Goal: Information Seeking & Learning: Learn about a topic

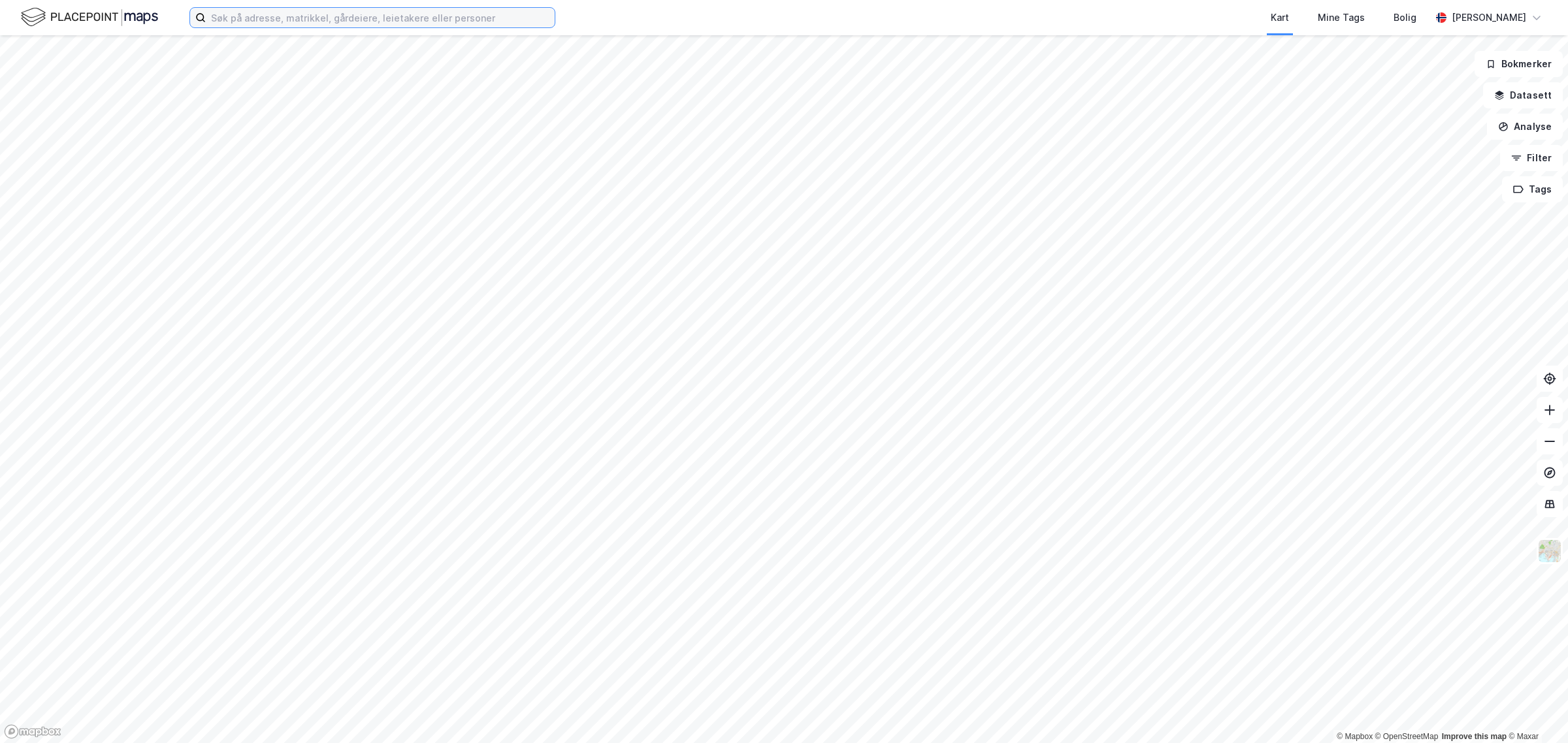
click at [356, 23] on input at bounding box center [380, 17] width 348 height 19
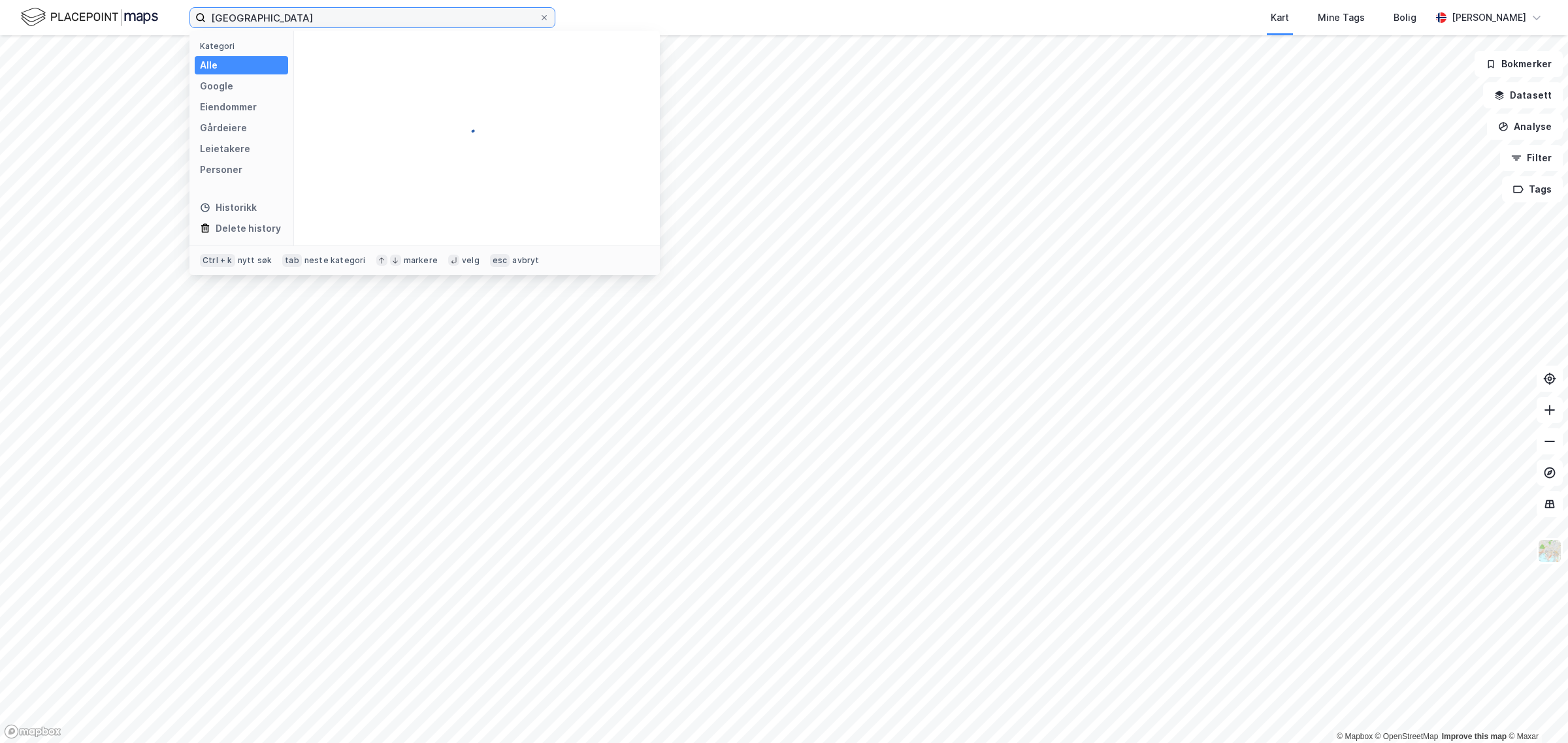
type input "[GEOGRAPHIC_DATA]"
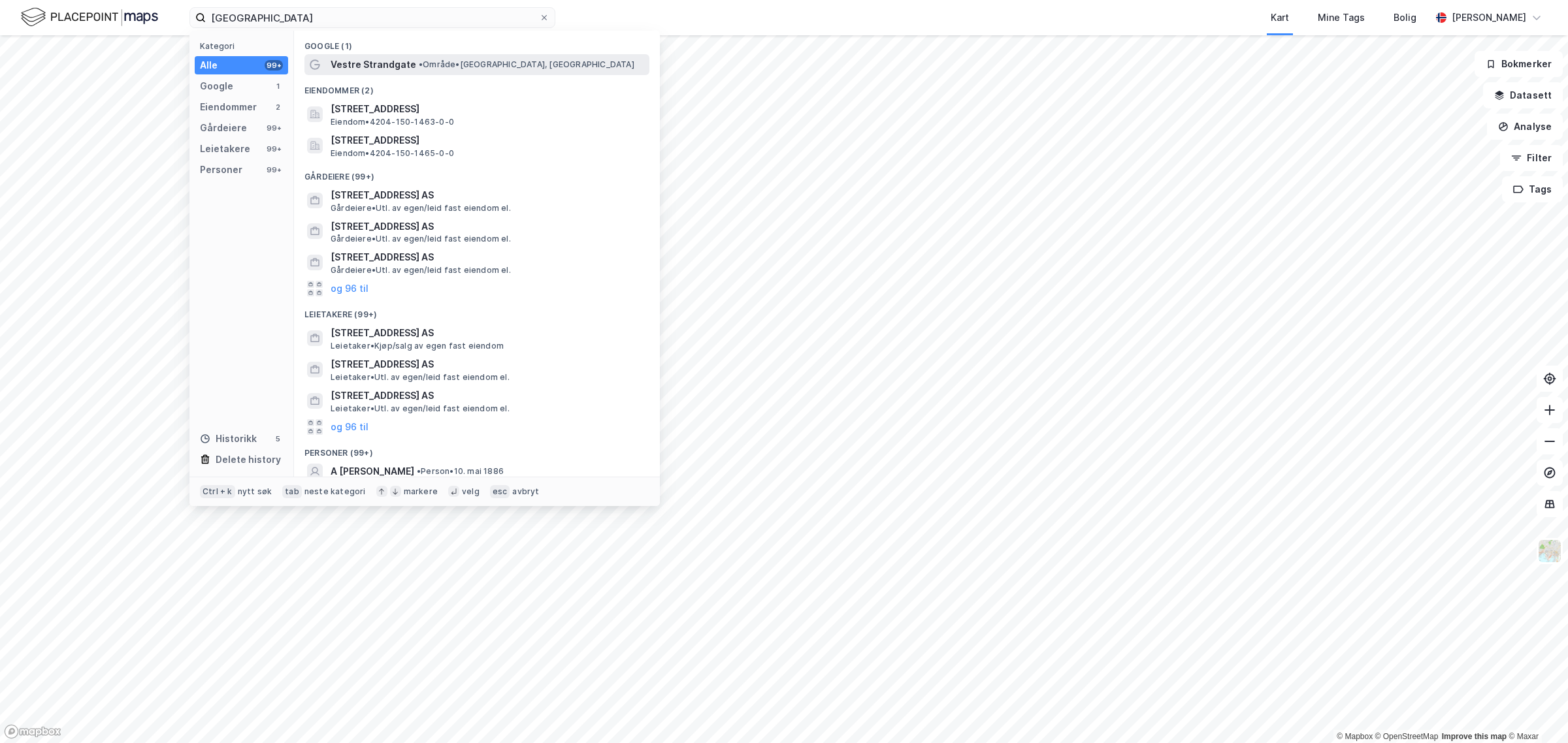
click at [382, 66] on span "Vestre Strandgate" at bounding box center [373, 64] width 85 height 16
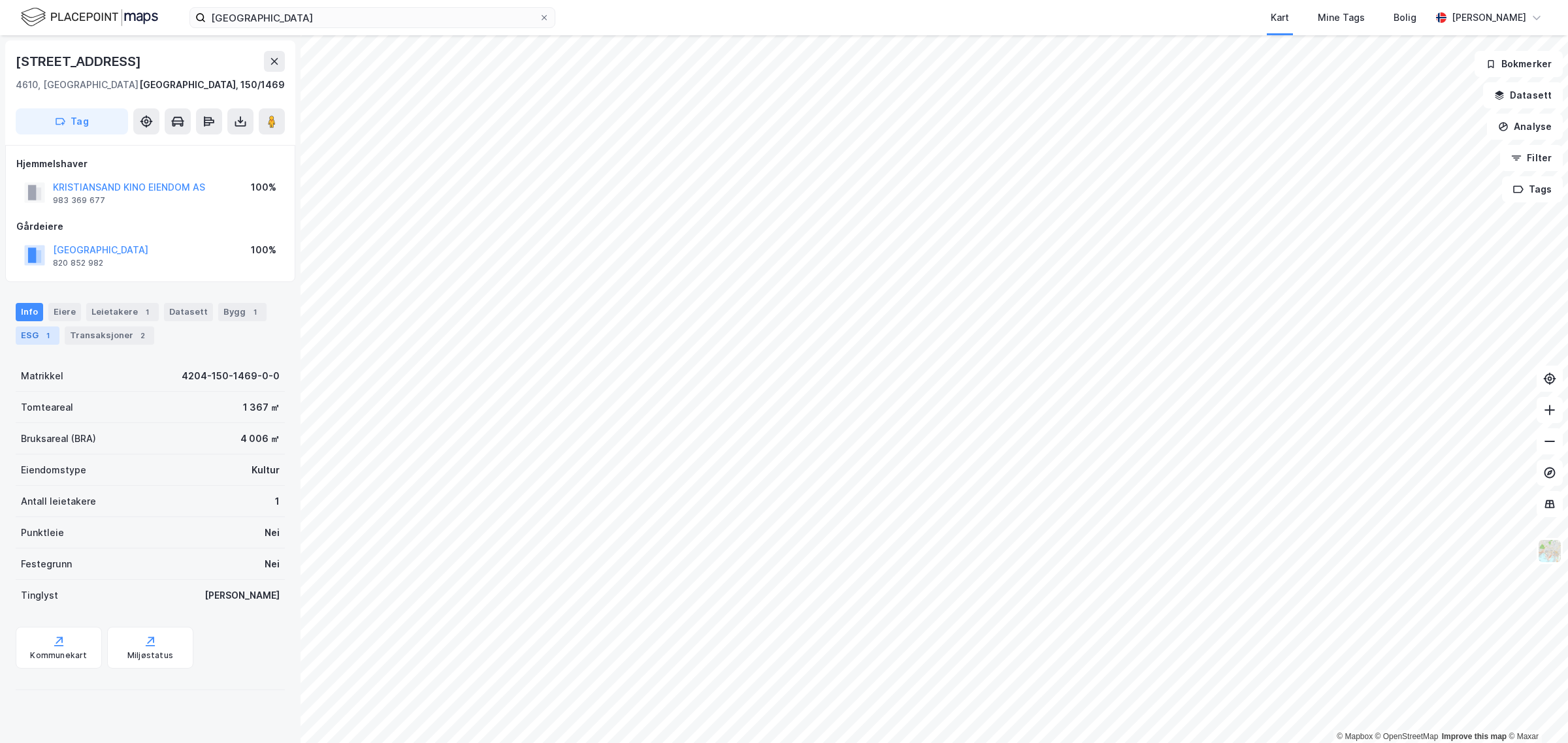
click at [30, 327] on div "ESG 1" at bounding box center [37, 335] width 44 height 18
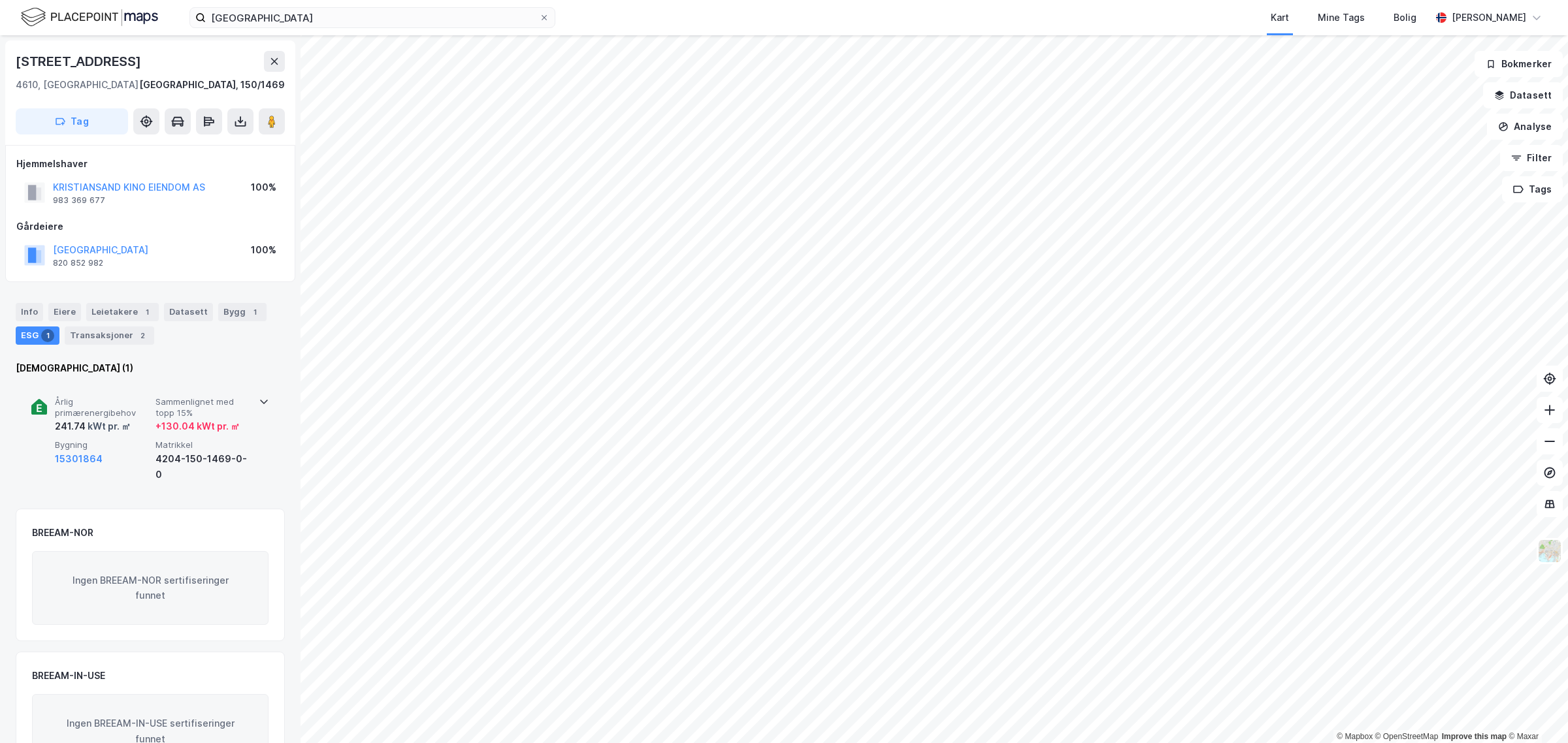
click at [59, 412] on span "Årlig primærenergibehov" at bounding box center [102, 408] width 95 height 23
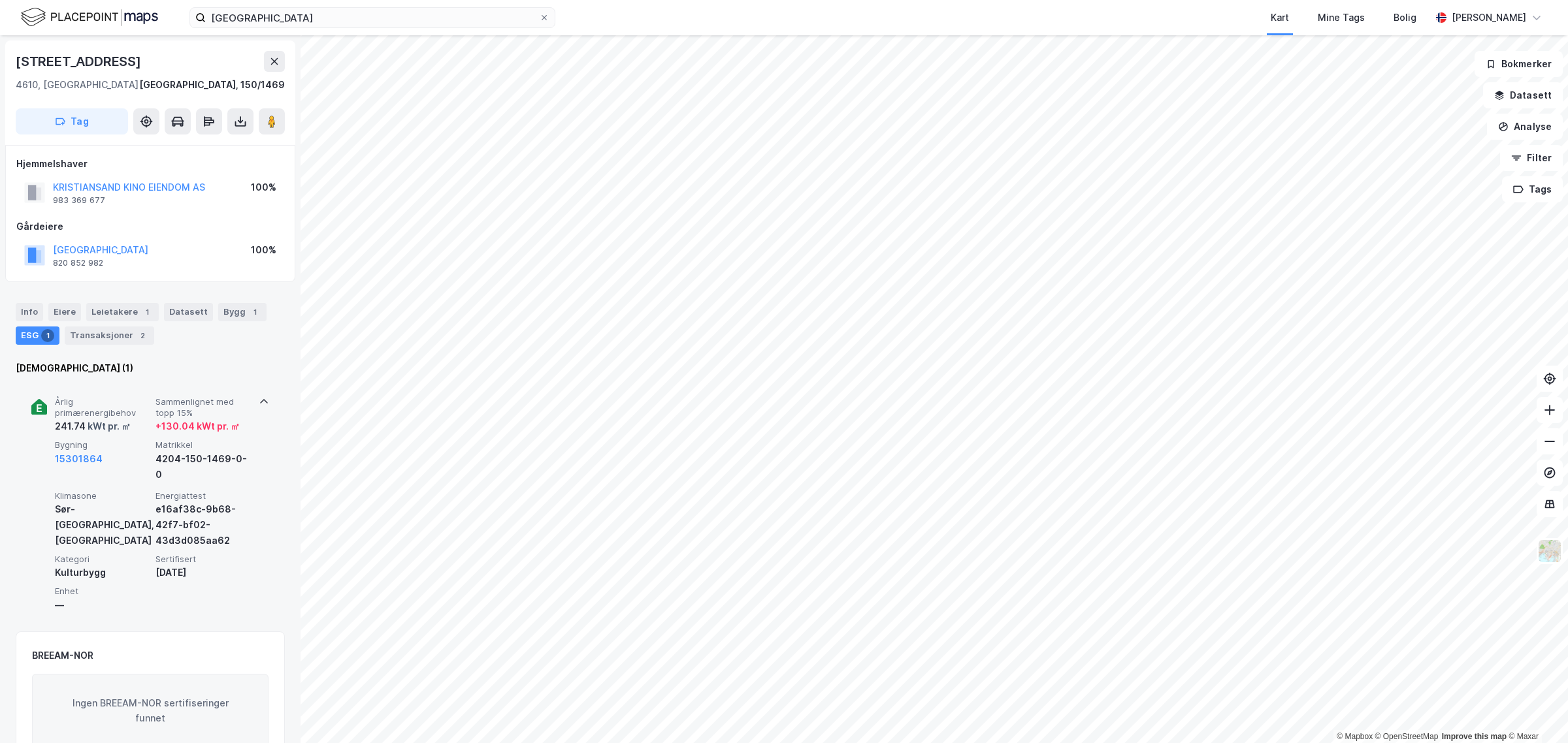
click at [66, 420] on div "241.74 kWt pr. ㎡" at bounding box center [92, 427] width 76 height 16
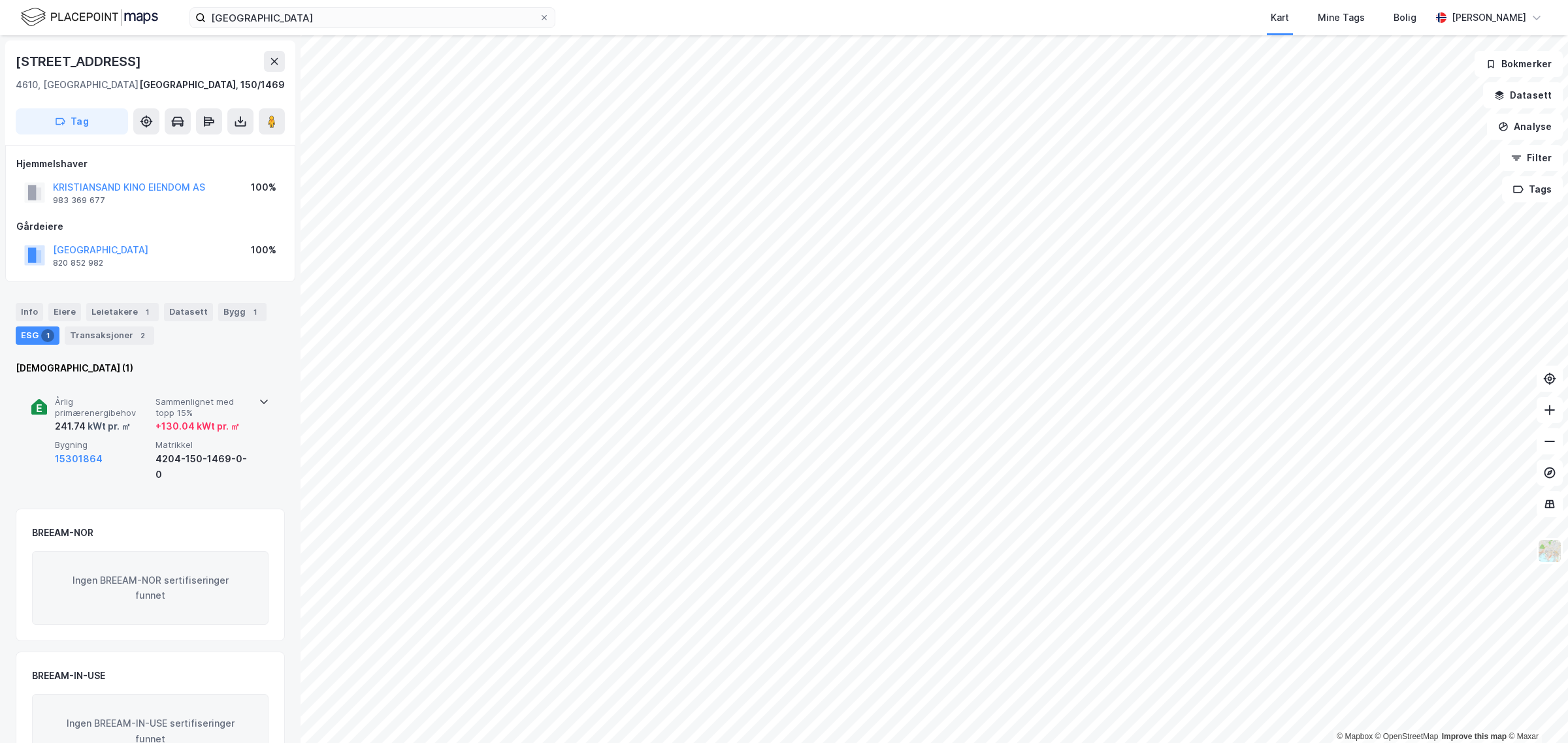
click at [262, 396] on icon at bounding box center [264, 402] width 10 height 10
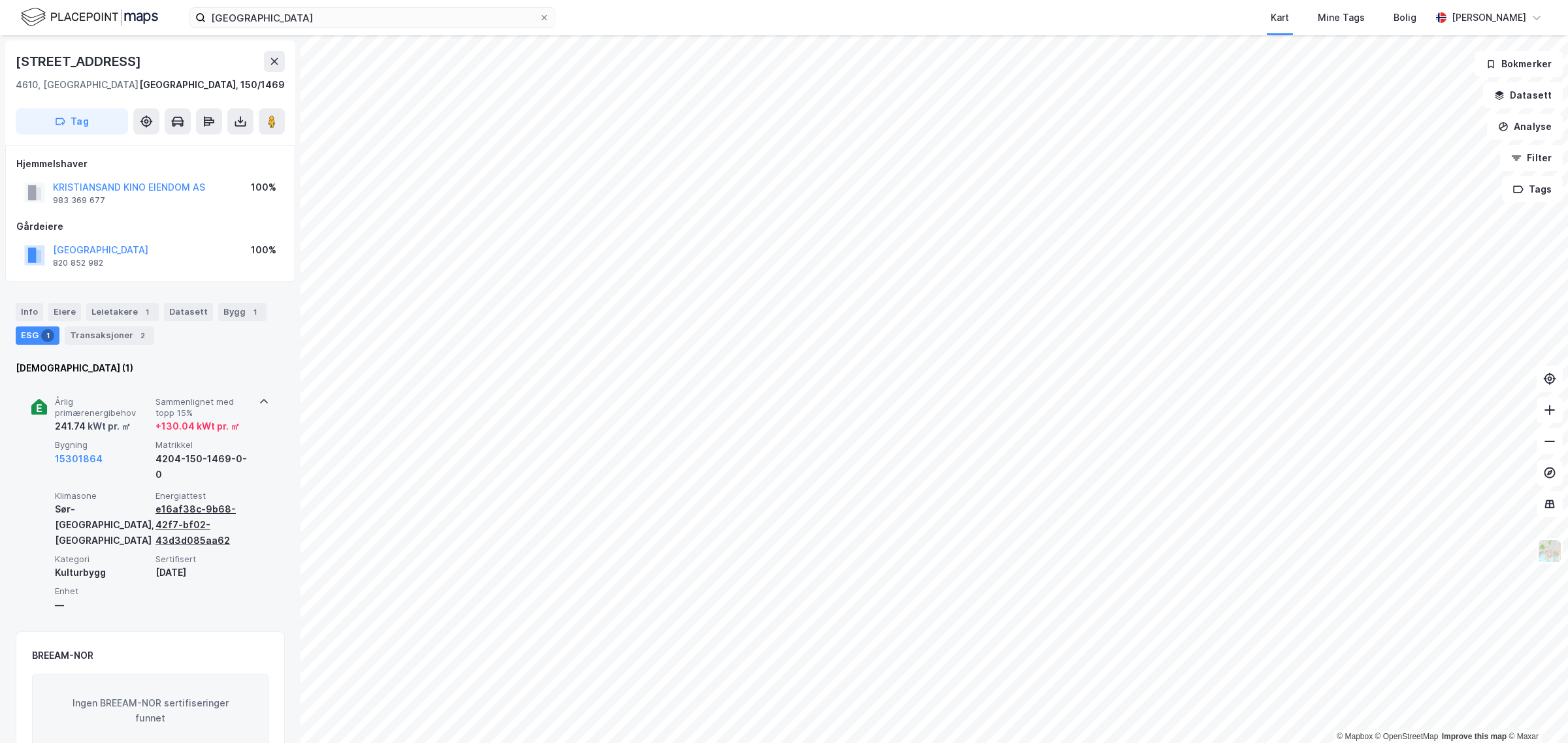
click at [184, 515] on div "e16af38c-9b68-42f7-bf02-43d3d085aa62" at bounding box center [202, 525] width 95 height 47
click at [190, 520] on div "e16af38c-9b68-42f7-bf02-43d3d085aa62" at bounding box center [202, 525] width 95 height 47
drag, startPoint x: 145, startPoint y: 57, endPoint x: 4, endPoint y: 51, distance: 141.1
click at [5, 51] on div "[STREET_ADDRESS]" at bounding box center [150, 92] width 290 height 105
copy div "[STREET_ADDRESS]"
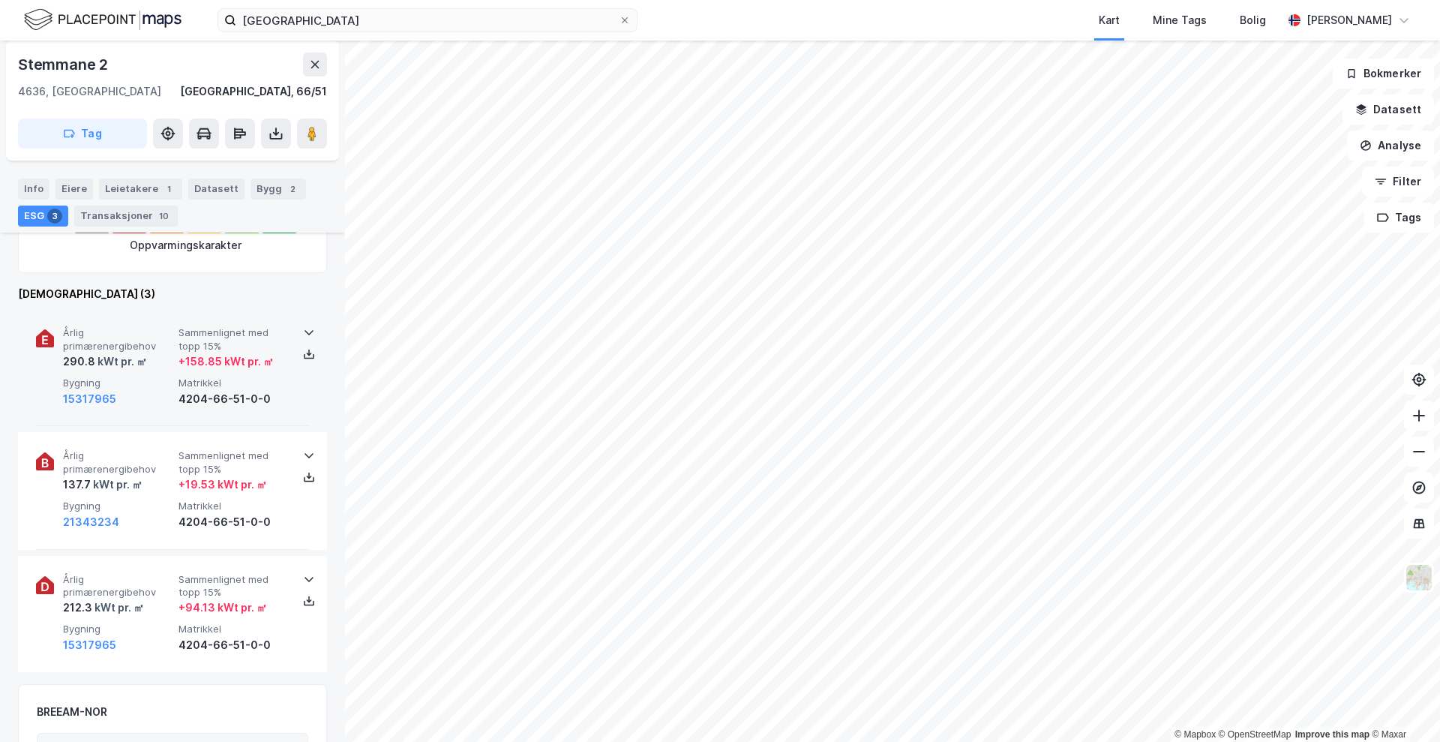
scroll to position [471, 0]
click at [303, 325] on icon at bounding box center [309, 328] width 12 height 12
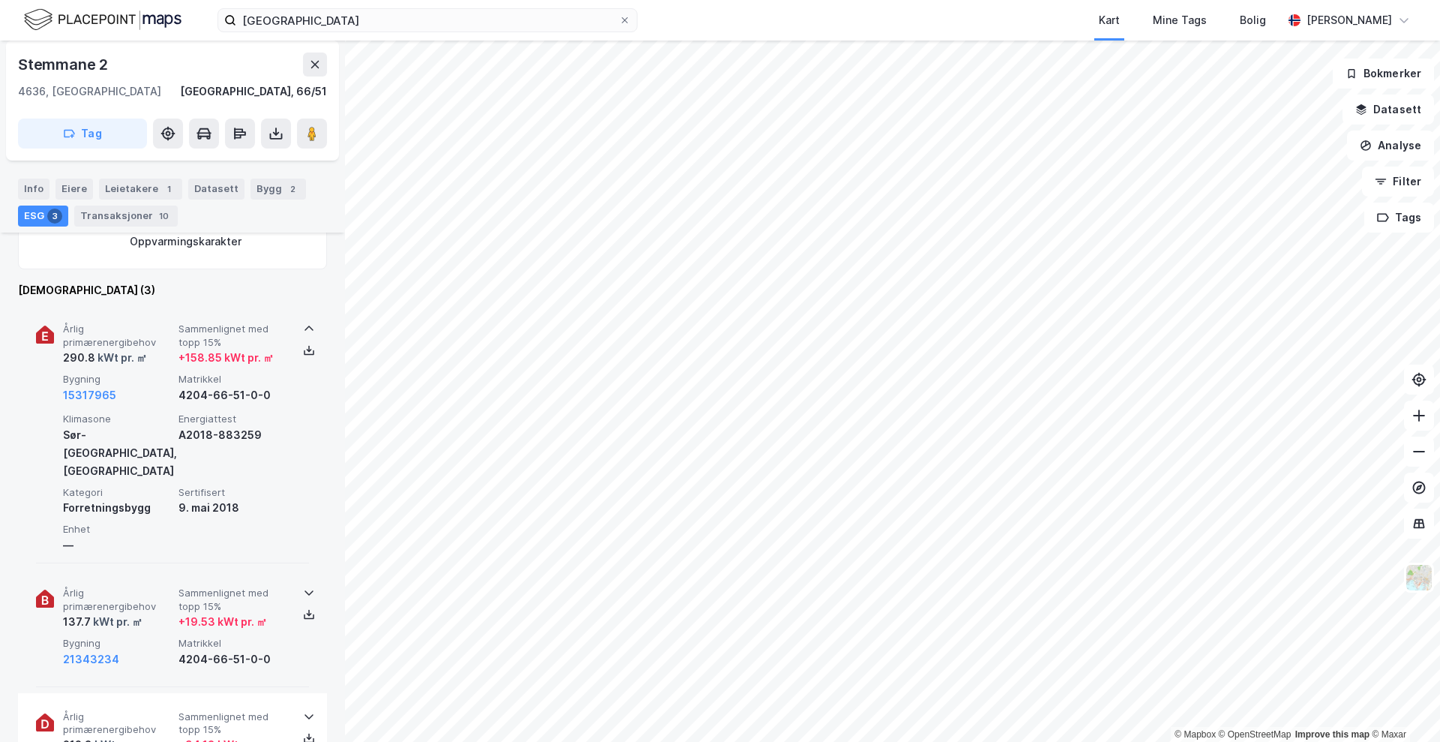
click at [304, 586] on icon at bounding box center [309, 592] width 12 height 12
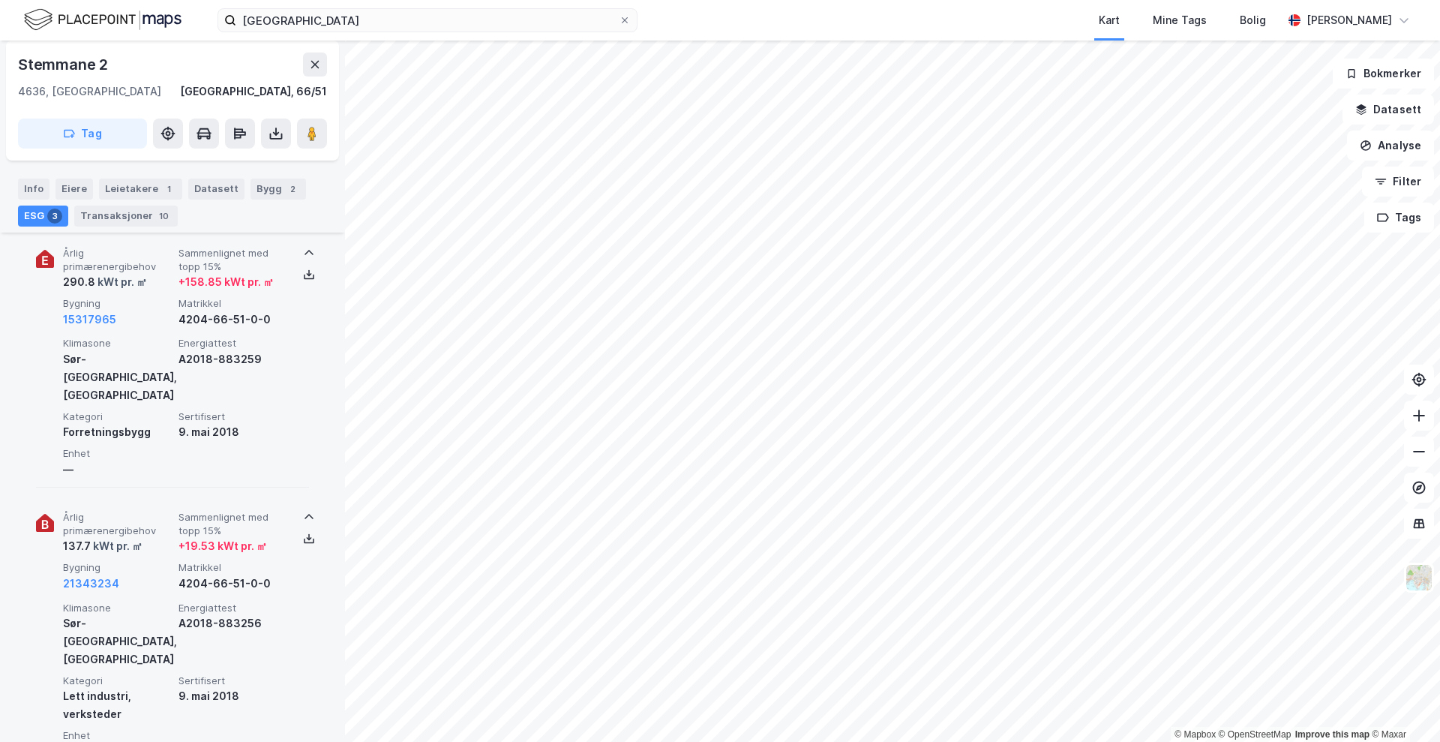
scroll to position [690, 0]
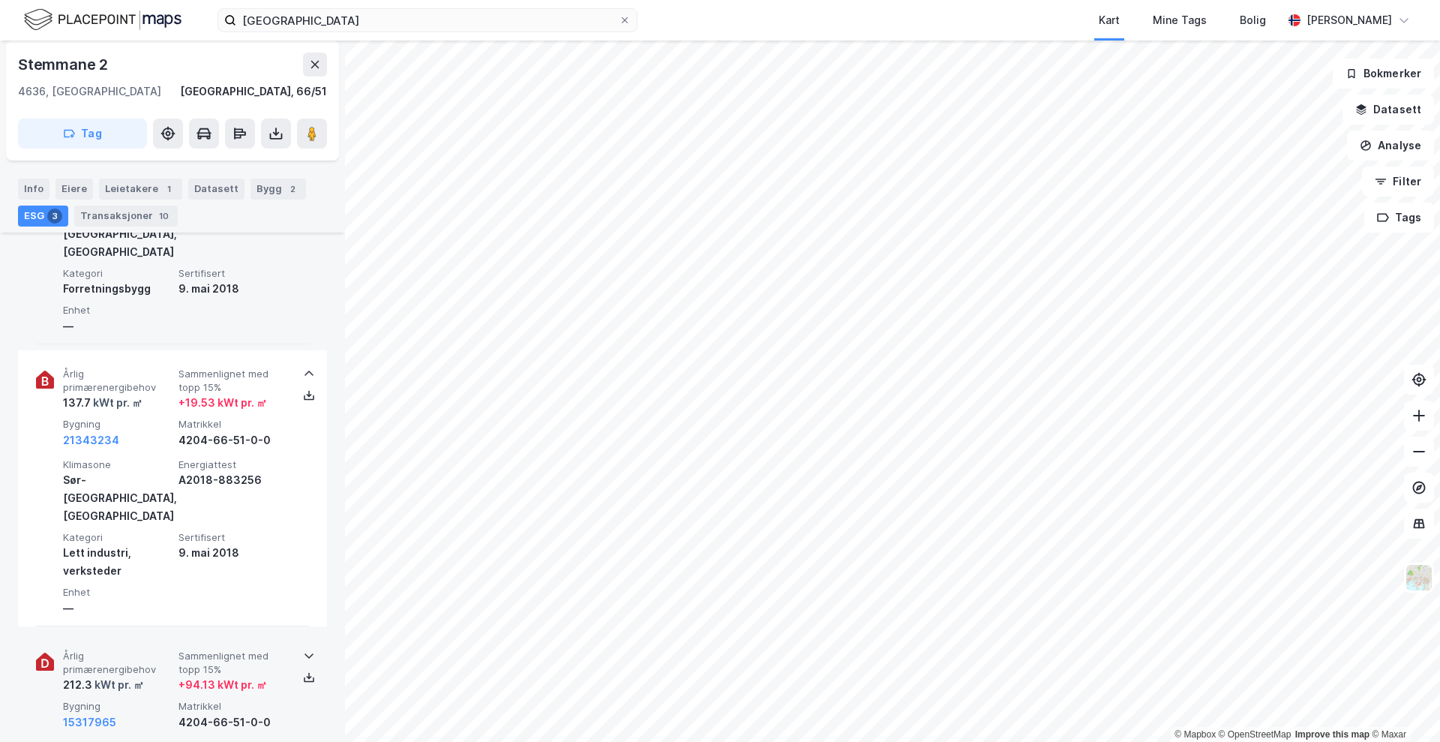
click at [303, 632] on div "Årlig primærenergibehov 212.3 kWt pr. ㎡ Sammenlignet med topp 15% + 94.13 kWt p…" at bounding box center [172, 690] width 273 height 116
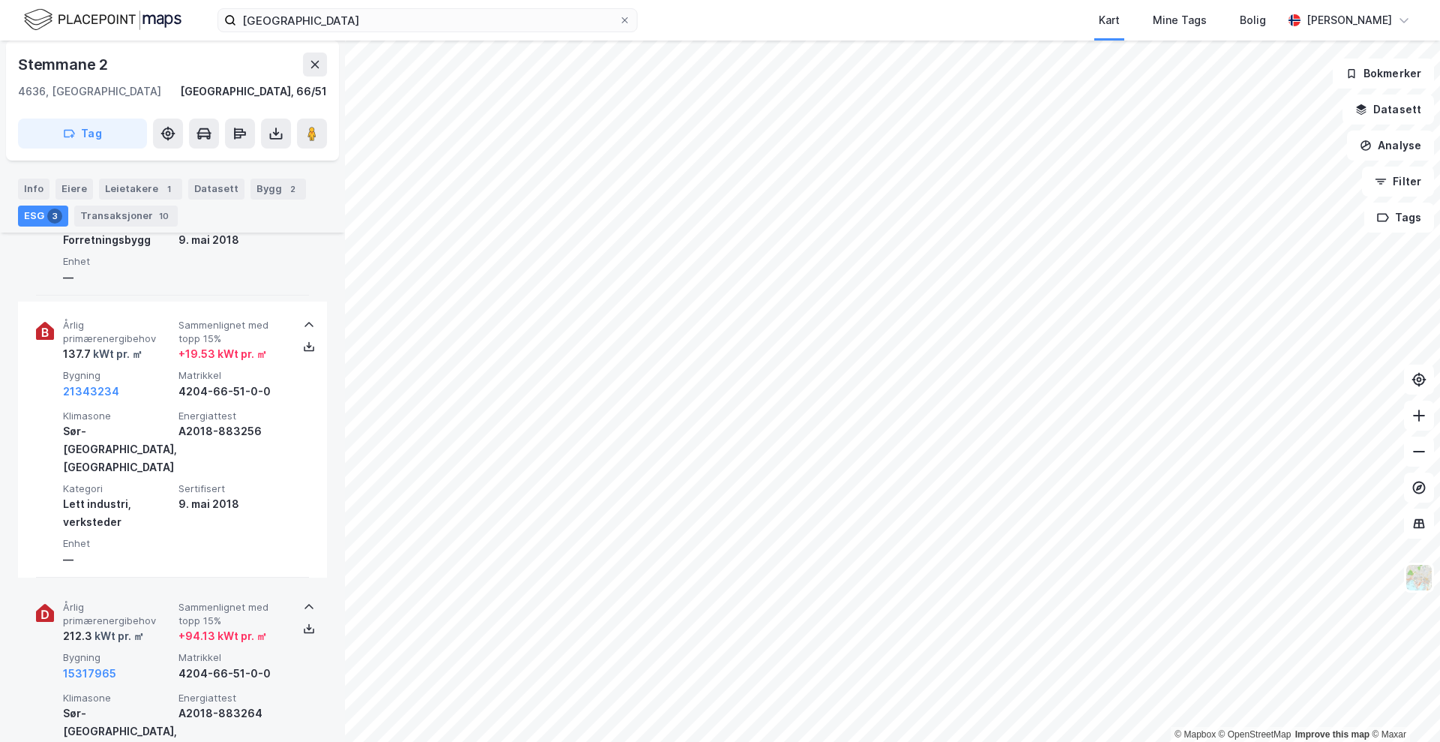
scroll to position [752, 0]
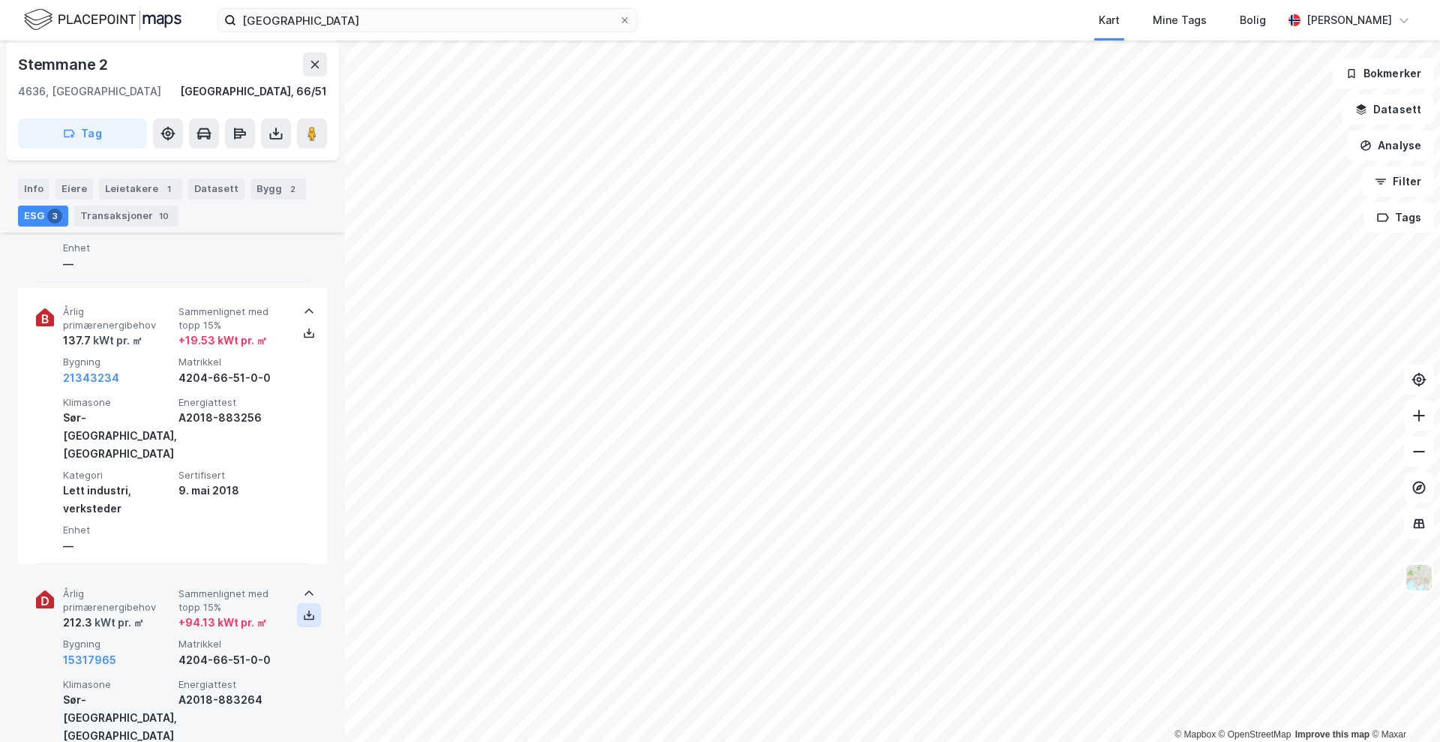
click at [303, 609] on icon at bounding box center [309, 615] width 12 height 12
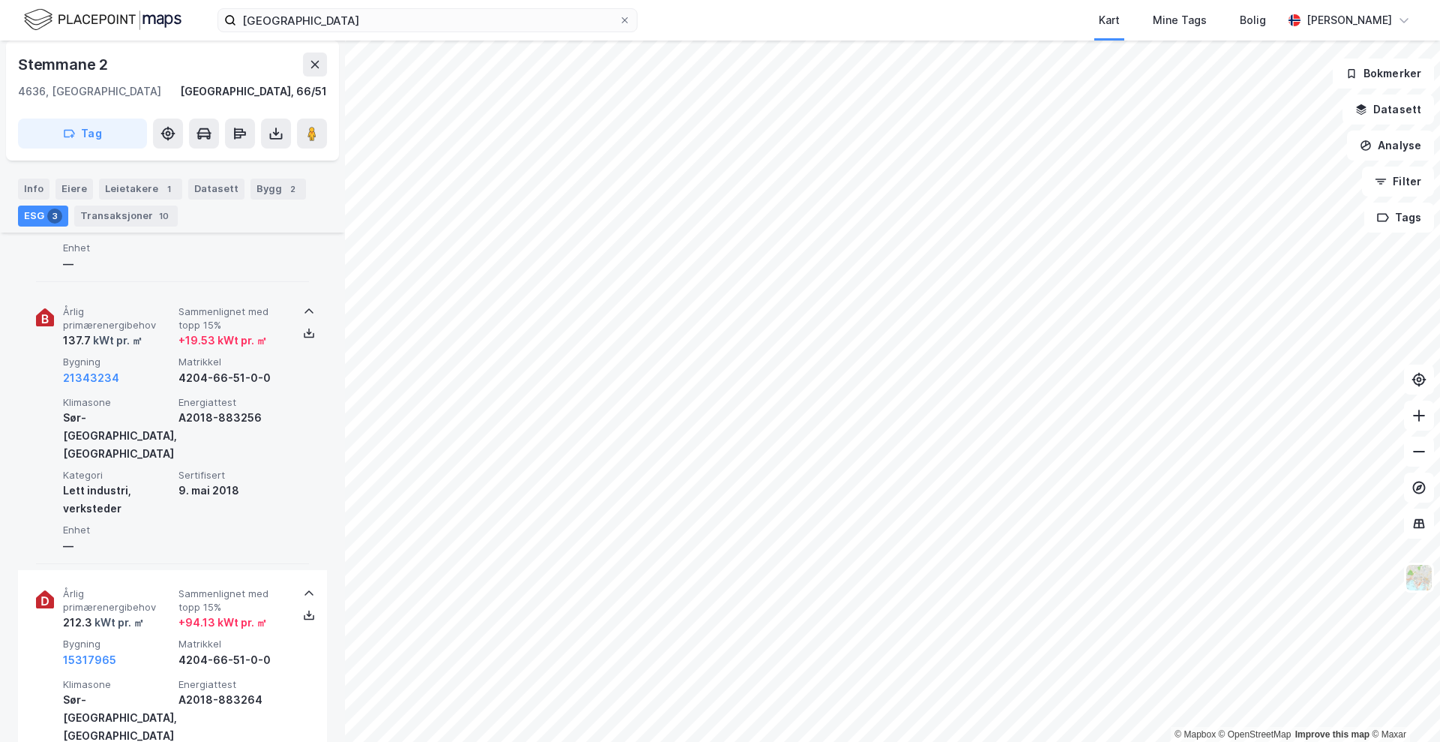
click at [49, 307] on div "Årlig primærenergibehov 137.7 kWt pr. ㎡ Sammenlignet med topp 15% + 19.53 kWt p…" at bounding box center [172, 426] width 273 height 276
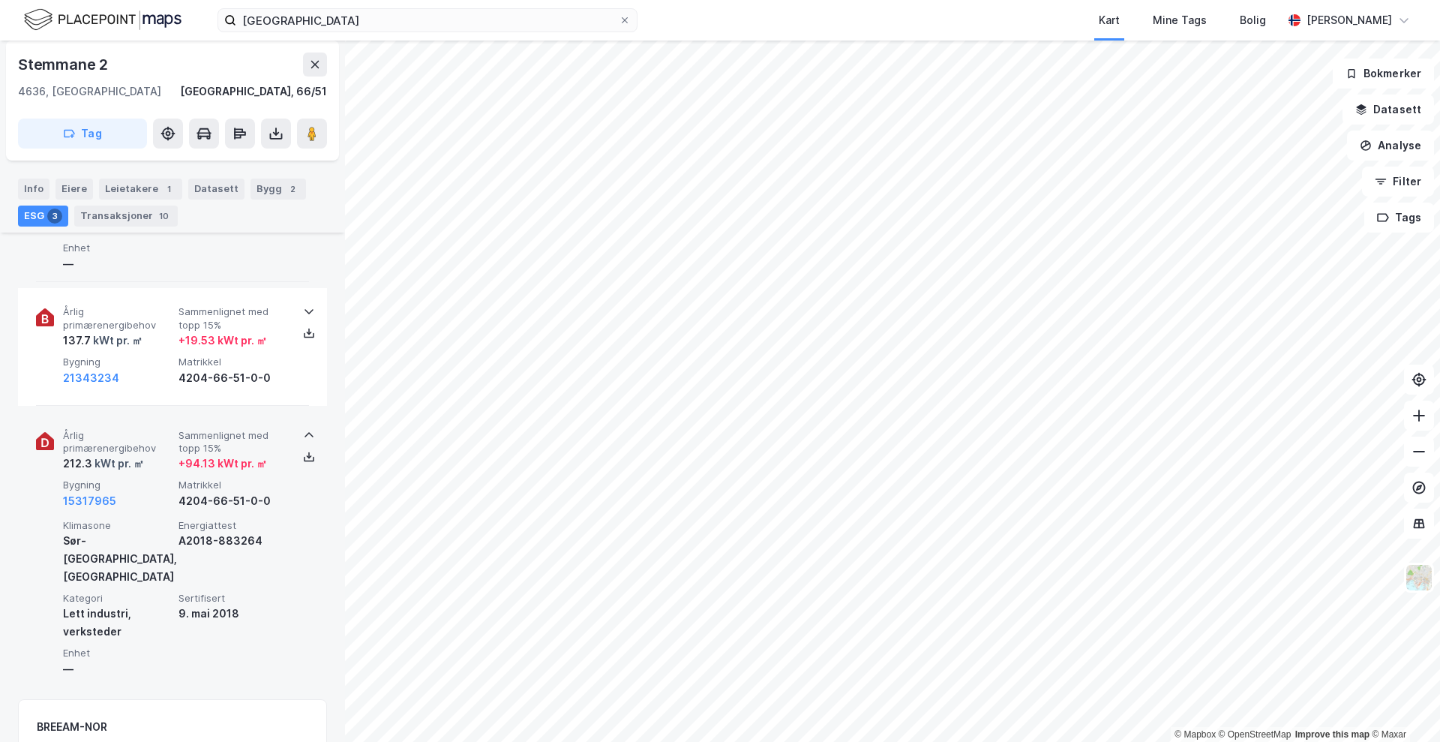
click at [304, 429] on icon at bounding box center [309, 435] width 12 height 12
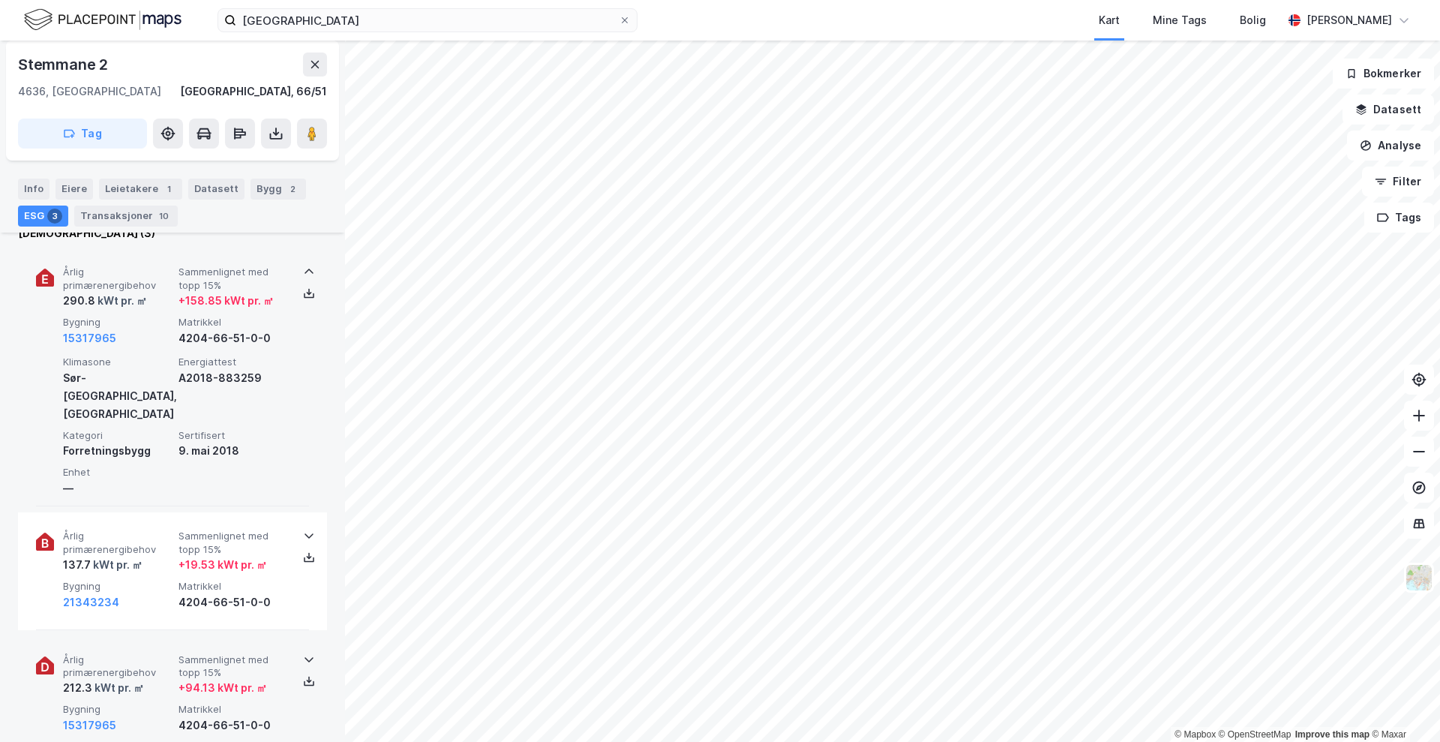
scroll to position [537, 0]
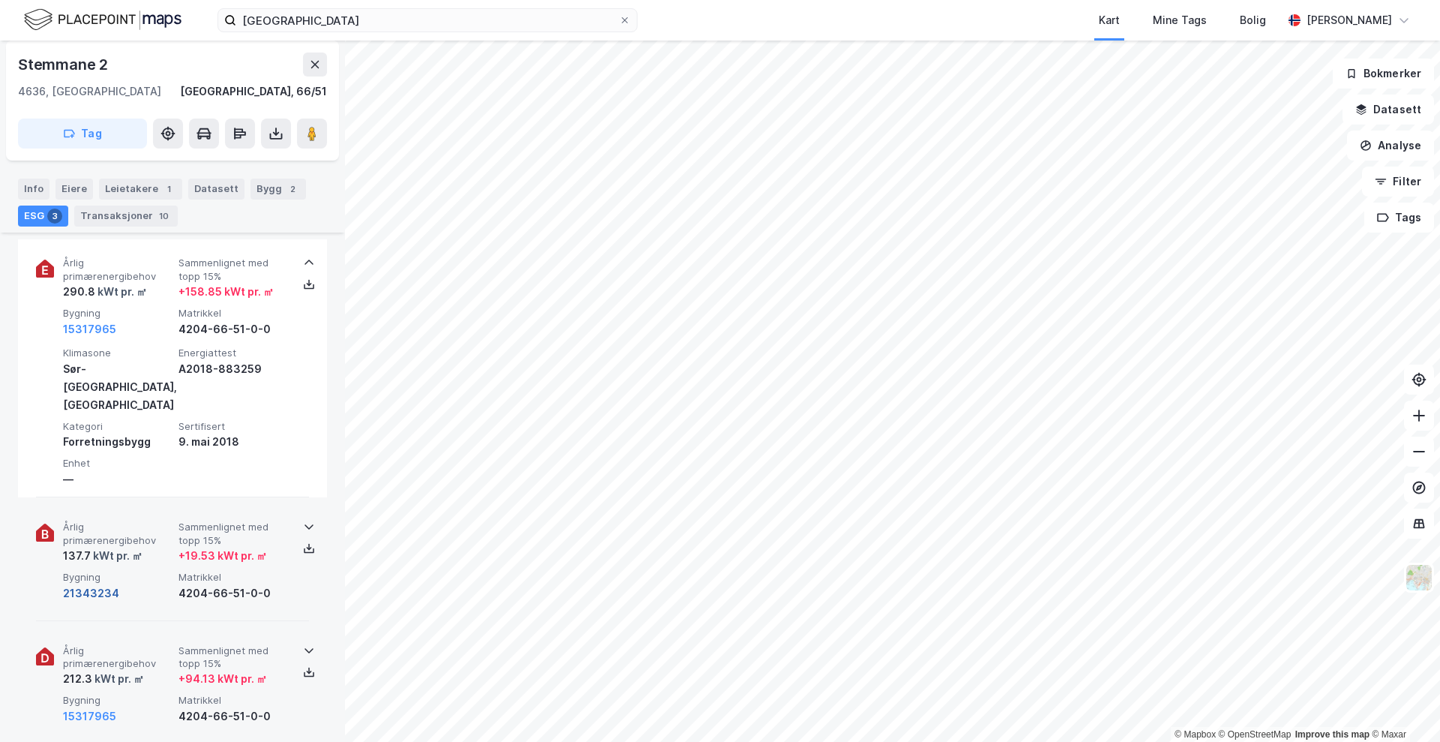
click at [98, 584] on button "21343234" at bounding box center [91, 593] width 56 height 18
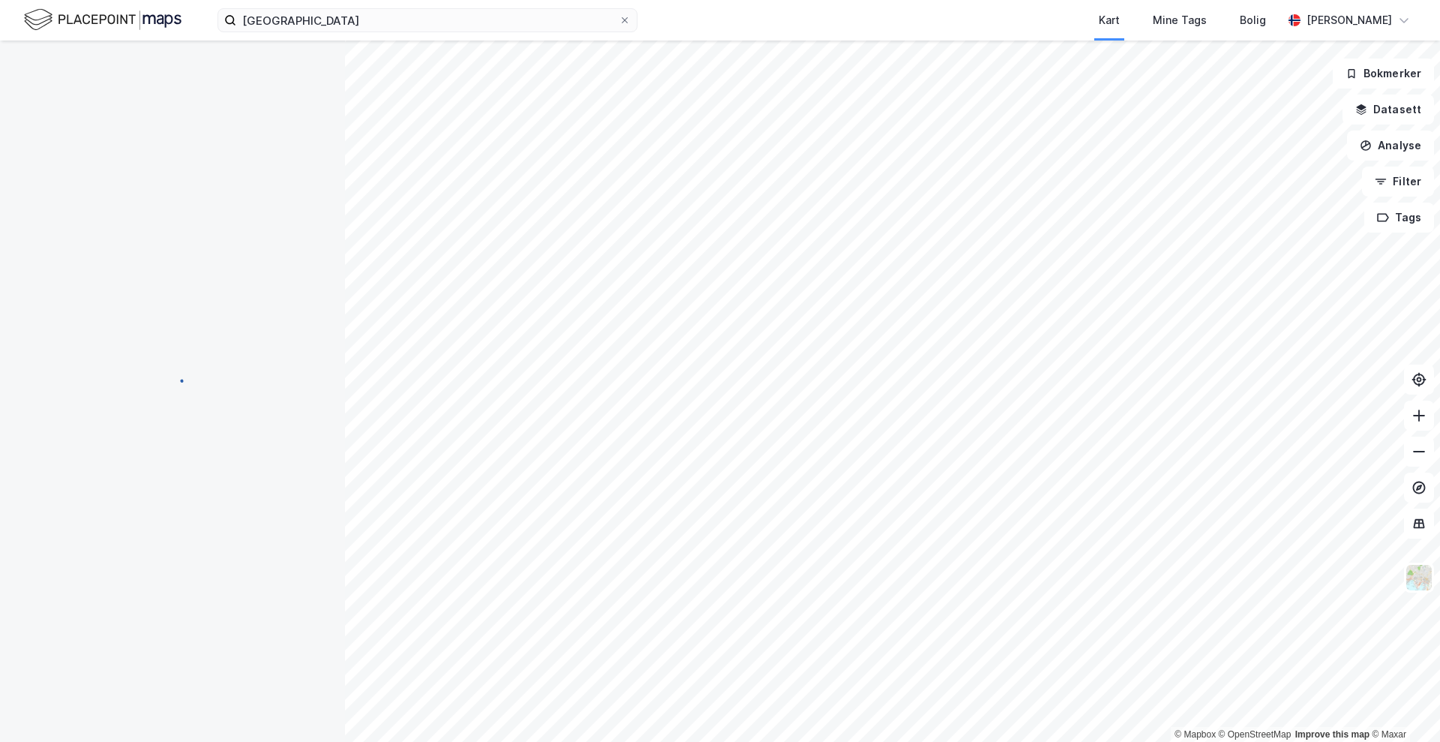
scroll to position [537, 0]
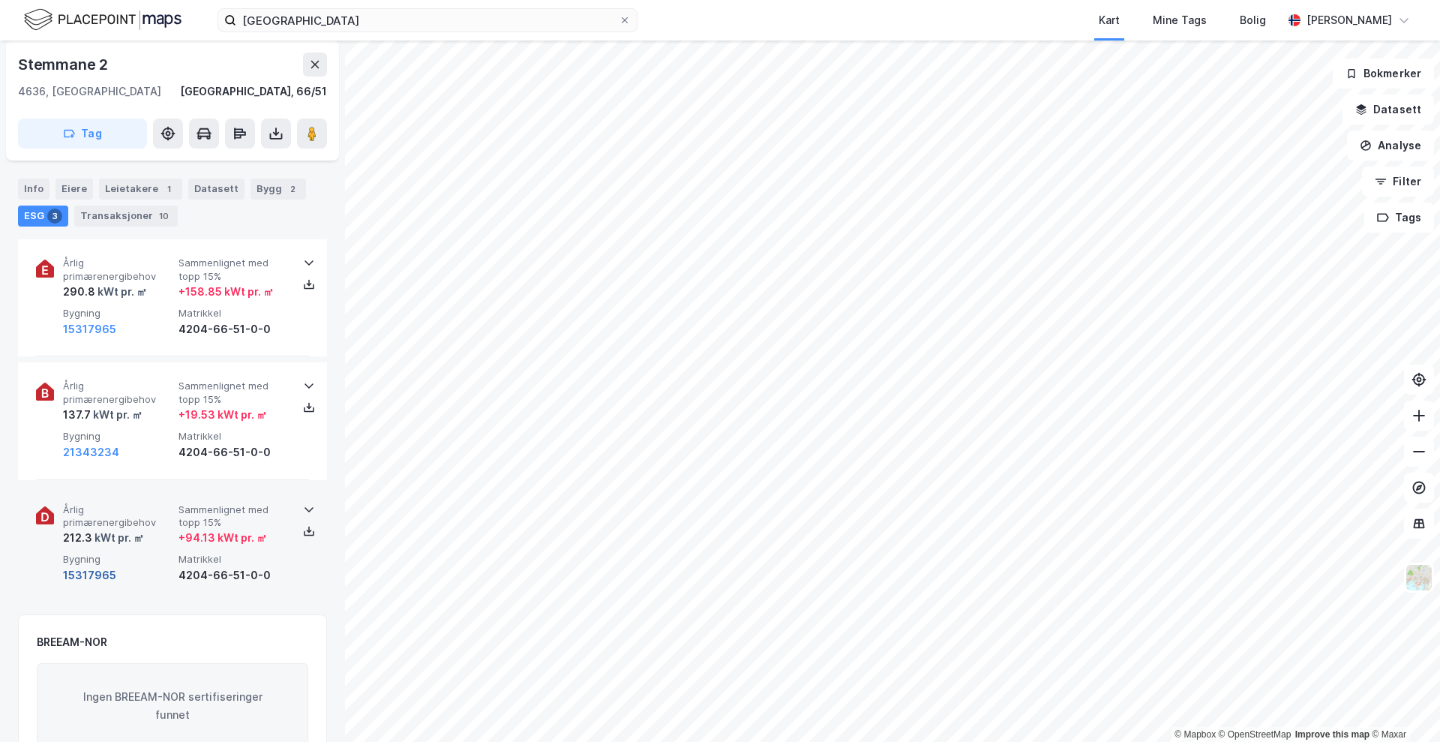
click at [85, 575] on button "15317965" at bounding box center [89, 575] width 53 height 18
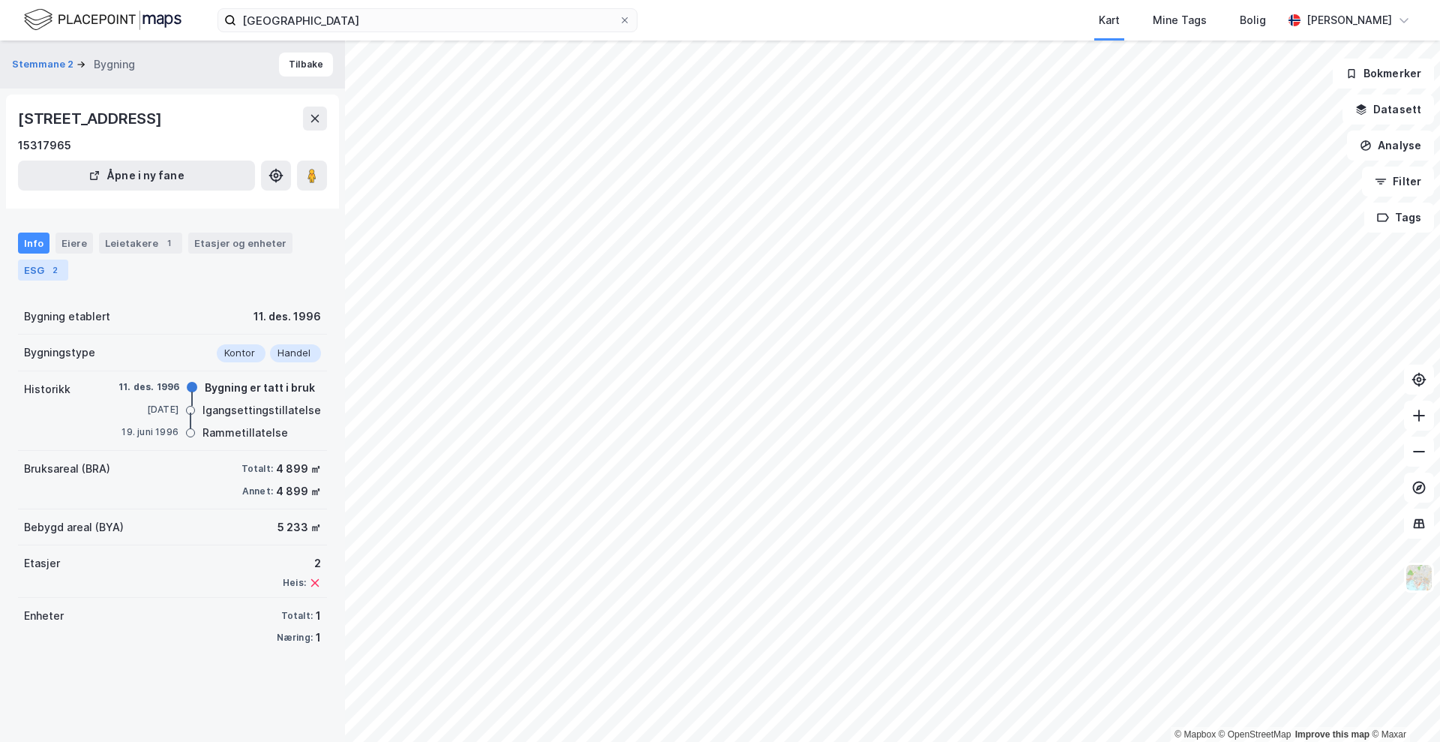
click at [49, 269] on div "2" at bounding box center [54, 269] width 15 height 15
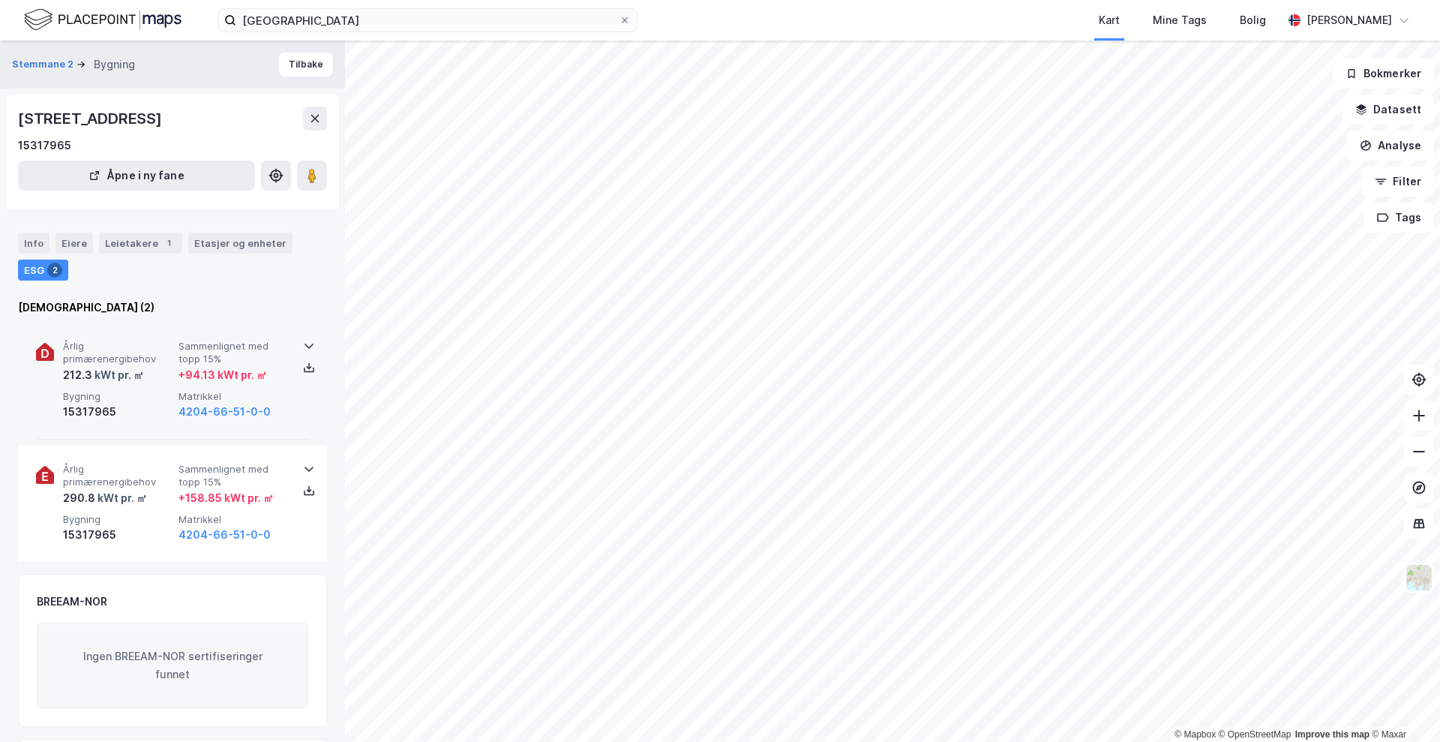
click at [105, 351] on span "Årlig primærenergibehov" at bounding box center [117, 353] width 109 height 26
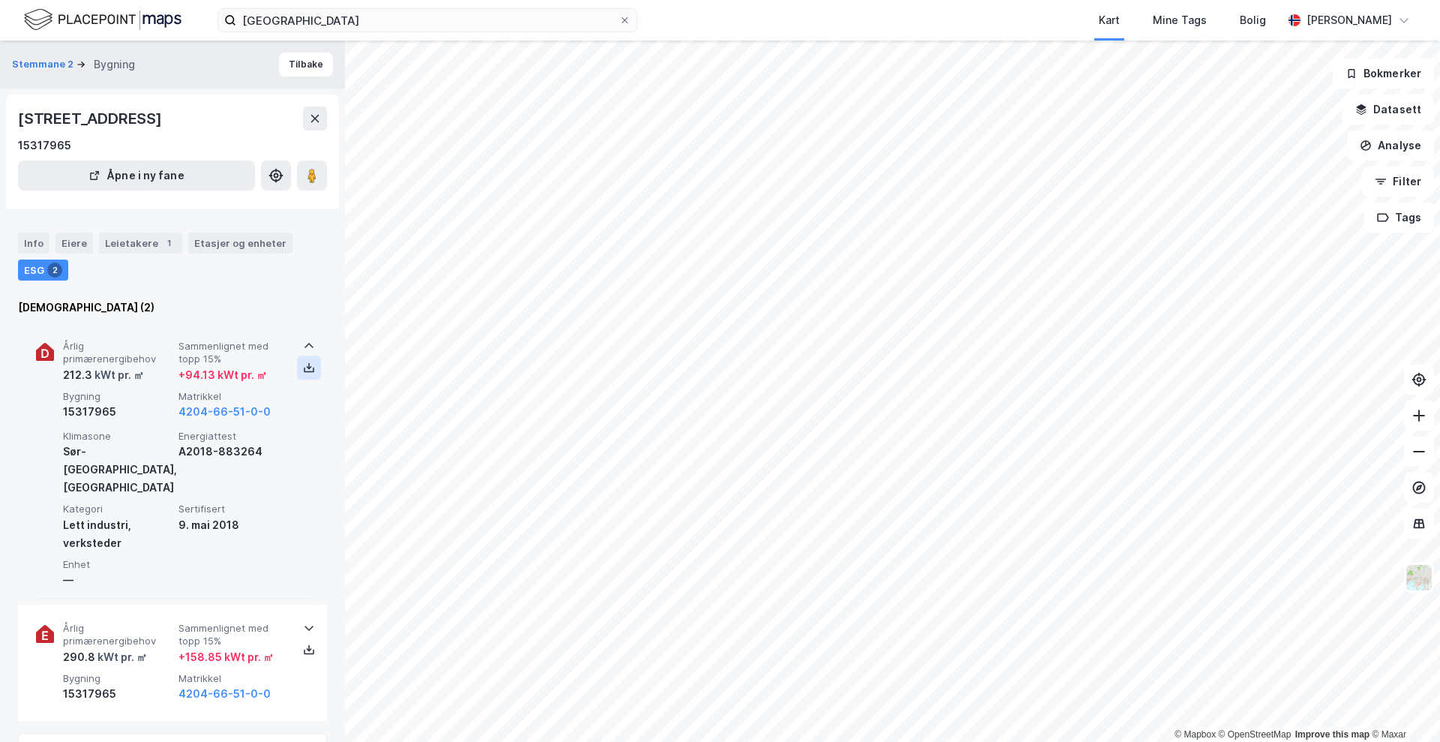
click at [304, 372] on icon at bounding box center [309, 367] width 12 height 12
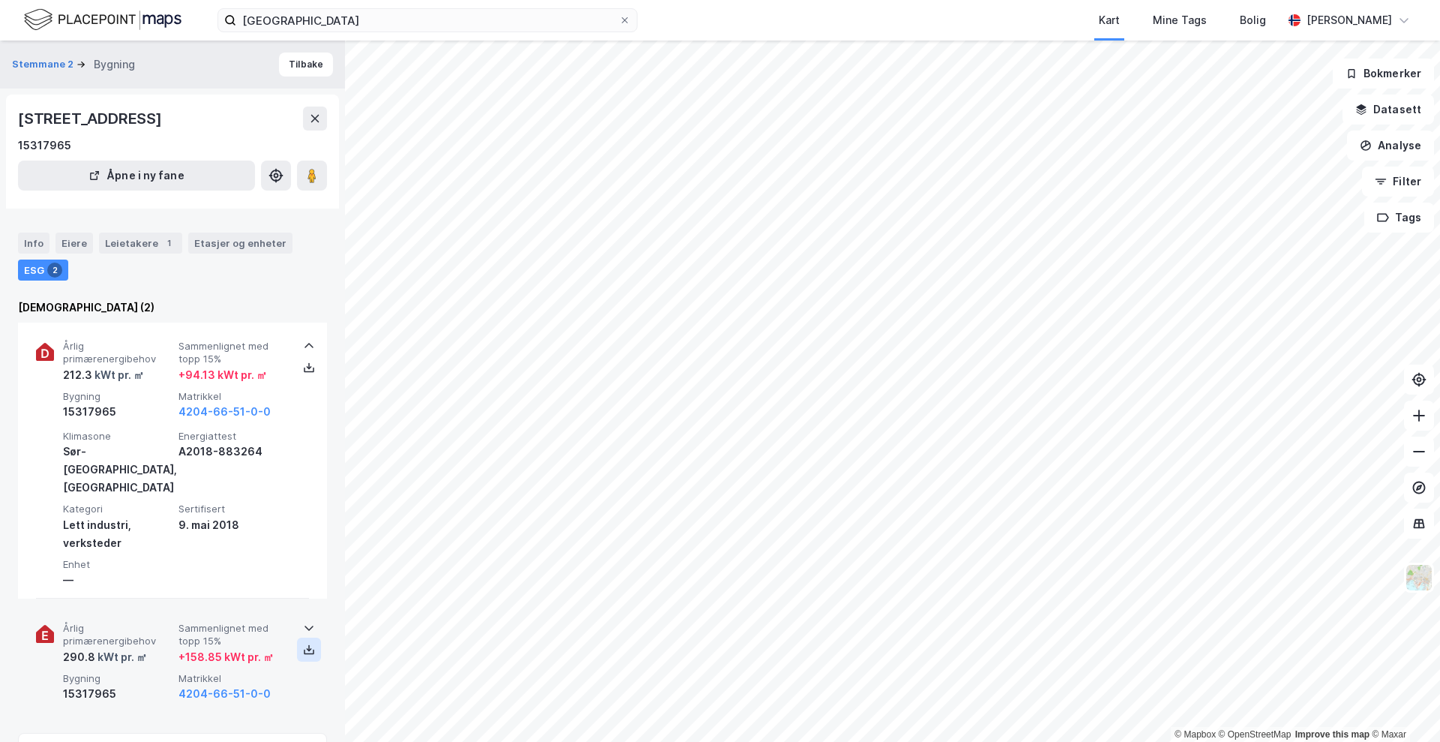
click at [304, 643] on icon at bounding box center [309, 649] width 12 height 12
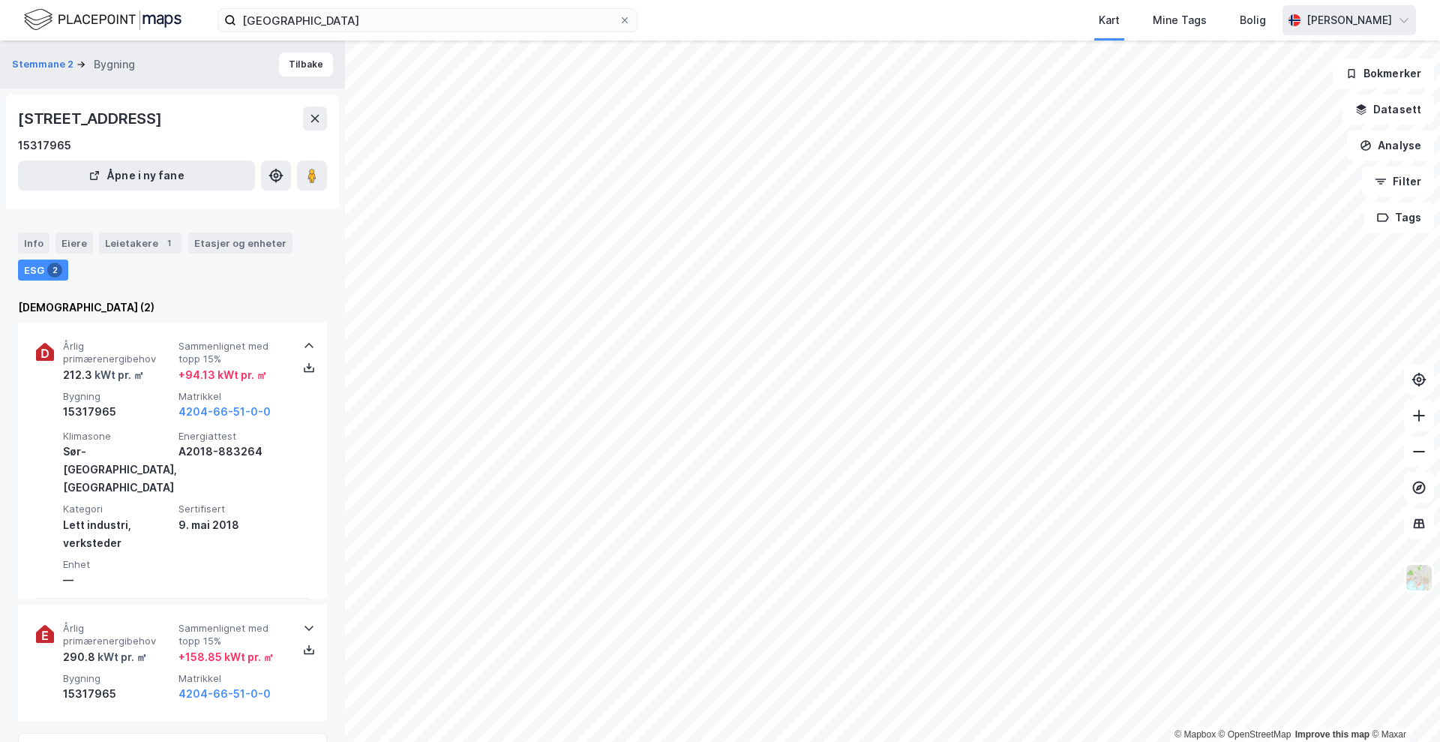
click at [1365, 14] on div "[PERSON_NAME]" at bounding box center [1348, 20] width 85 height 18
click at [1264, 87] on div "Logg ut" at bounding box center [1274, 92] width 40 height 18
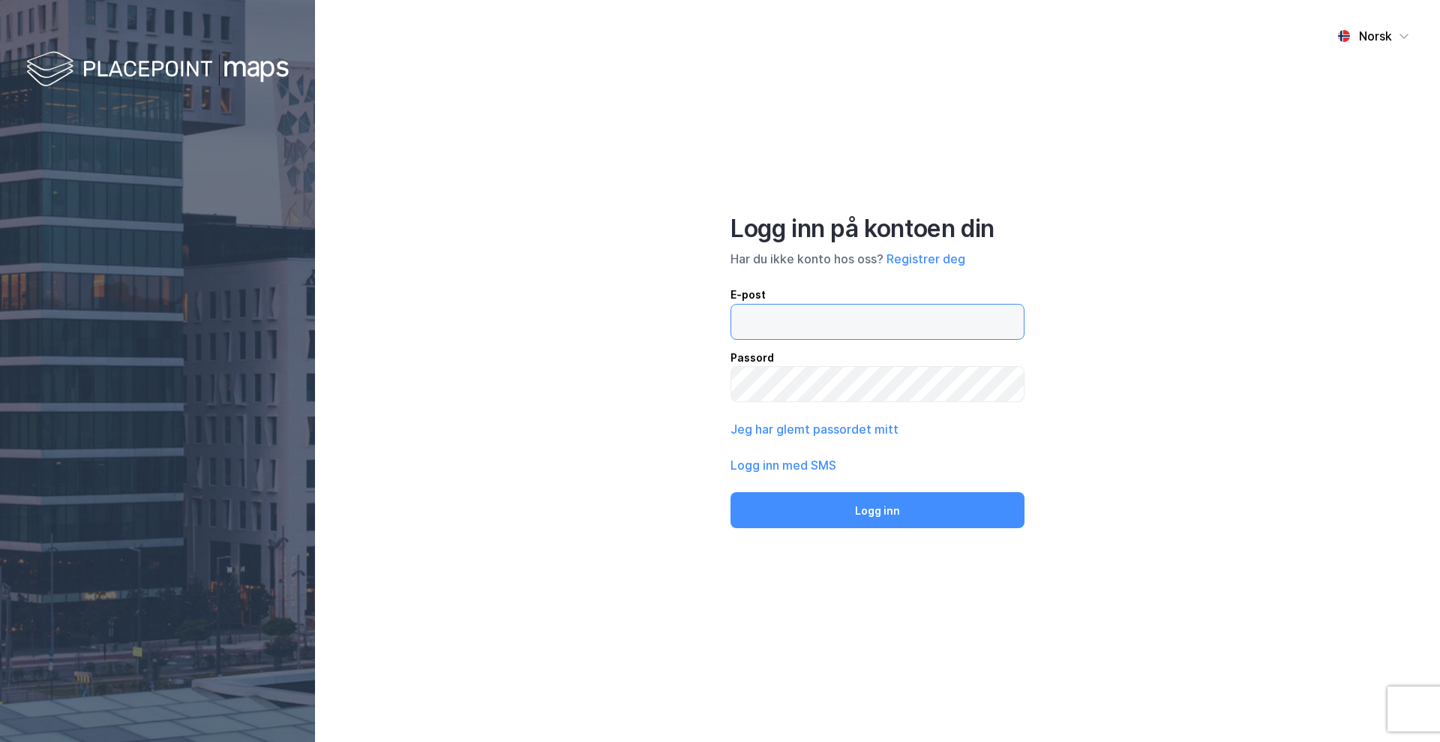
click at [807, 309] on input "email" at bounding box center [877, 321] width 292 height 34
click at [669, 325] on div "Norsk Logg inn på kontoen din Har du ikke konto hos oss? Registrer deg E-post P…" at bounding box center [877, 371] width 1125 height 742
click at [758, 318] on input "email" at bounding box center [877, 321] width 292 height 34
click at [1102, 442] on div "Norsk Logg inn på kontoen din Har du ikke konto hos oss? Registrer deg E-post P…" at bounding box center [877, 371] width 1125 height 742
click at [763, 319] on input "email" at bounding box center [877, 321] width 292 height 34
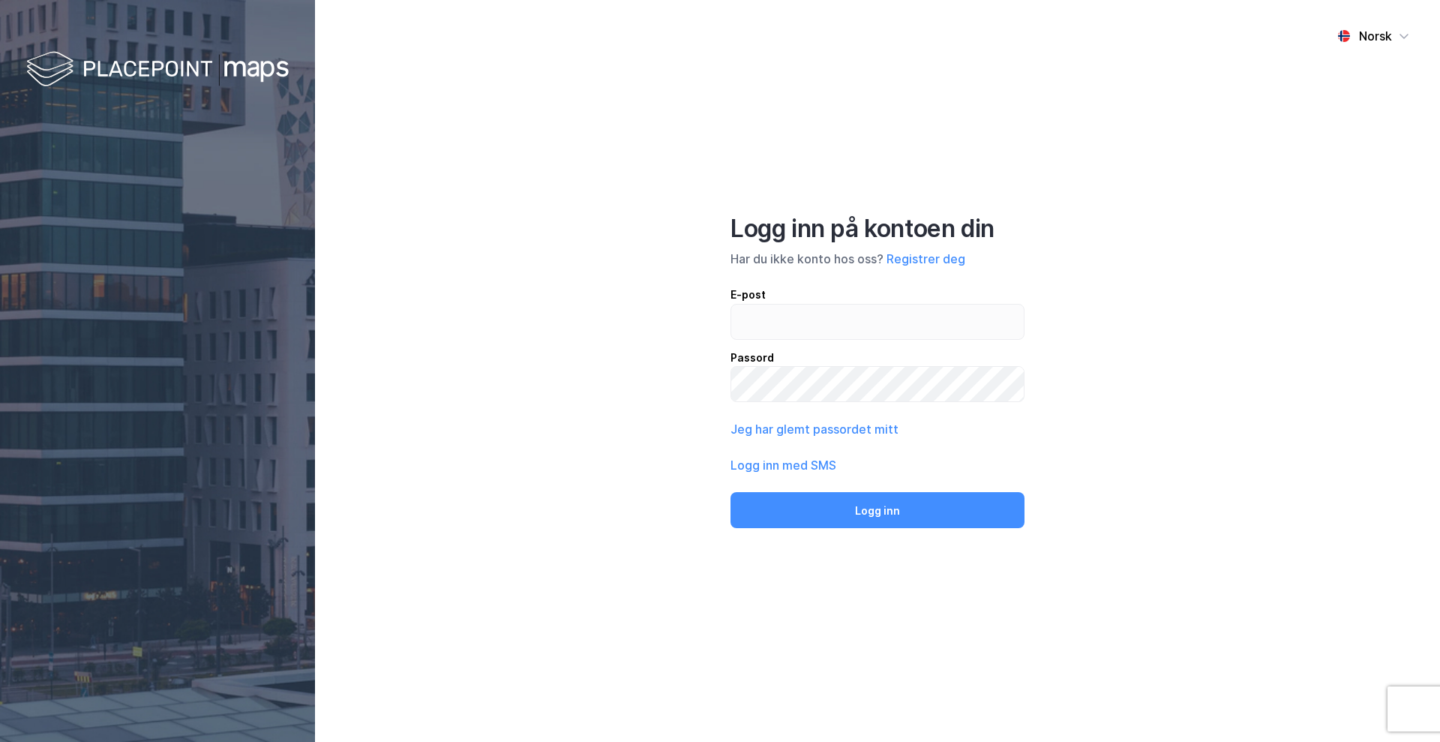
click at [649, 307] on div "Norsk Logg inn på kontoen din Har du ikke konto hos oss? Registrer deg E-post P…" at bounding box center [877, 371] width 1125 height 742
click at [436, 199] on div "Norsk Logg inn på kontoen din Har du ikke konto hos oss? Registrer deg E-post P…" at bounding box center [877, 371] width 1125 height 742
click at [831, 328] on input "email" at bounding box center [877, 321] width 292 height 34
type input "th"
click at [1132, 220] on div "Norsk Logg inn på kontoen din Har du ikke konto hos oss? Registrer deg E-post t…" at bounding box center [877, 371] width 1125 height 742
